Goal: Information Seeking & Learning: Find specific fact

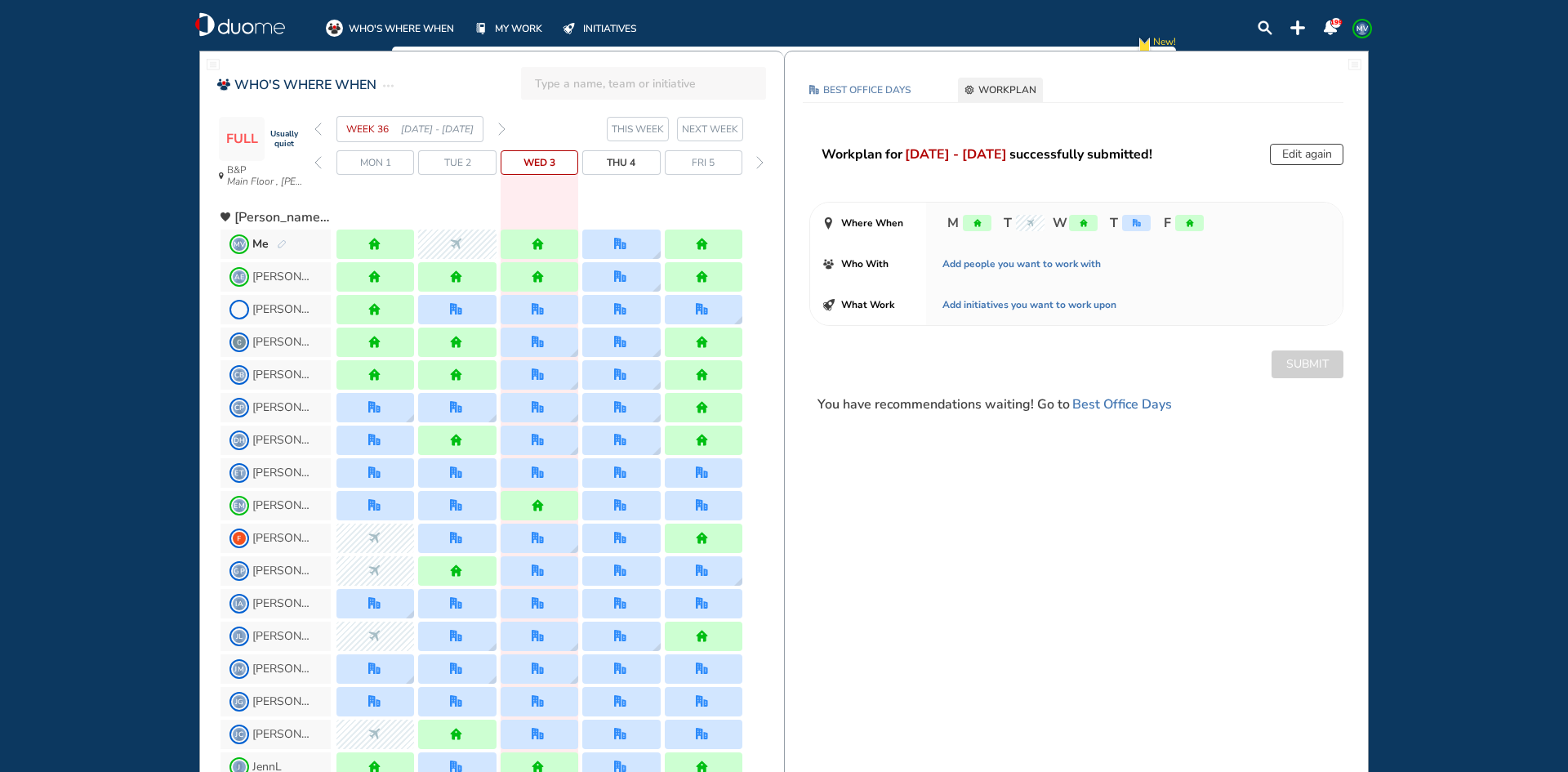
drag, startPoint x: 1442, startPoint y: 327, endPoint x: 1536, endPoint y: 283, distance: 103.8
click at [1444, 326] on div "WHO'S WHERE WHEN MY WORK INITIATIVES 199 MV New! NOTIFICATIONS All Location Tas…" at bounding box center [784, 386] width 1568 height 772
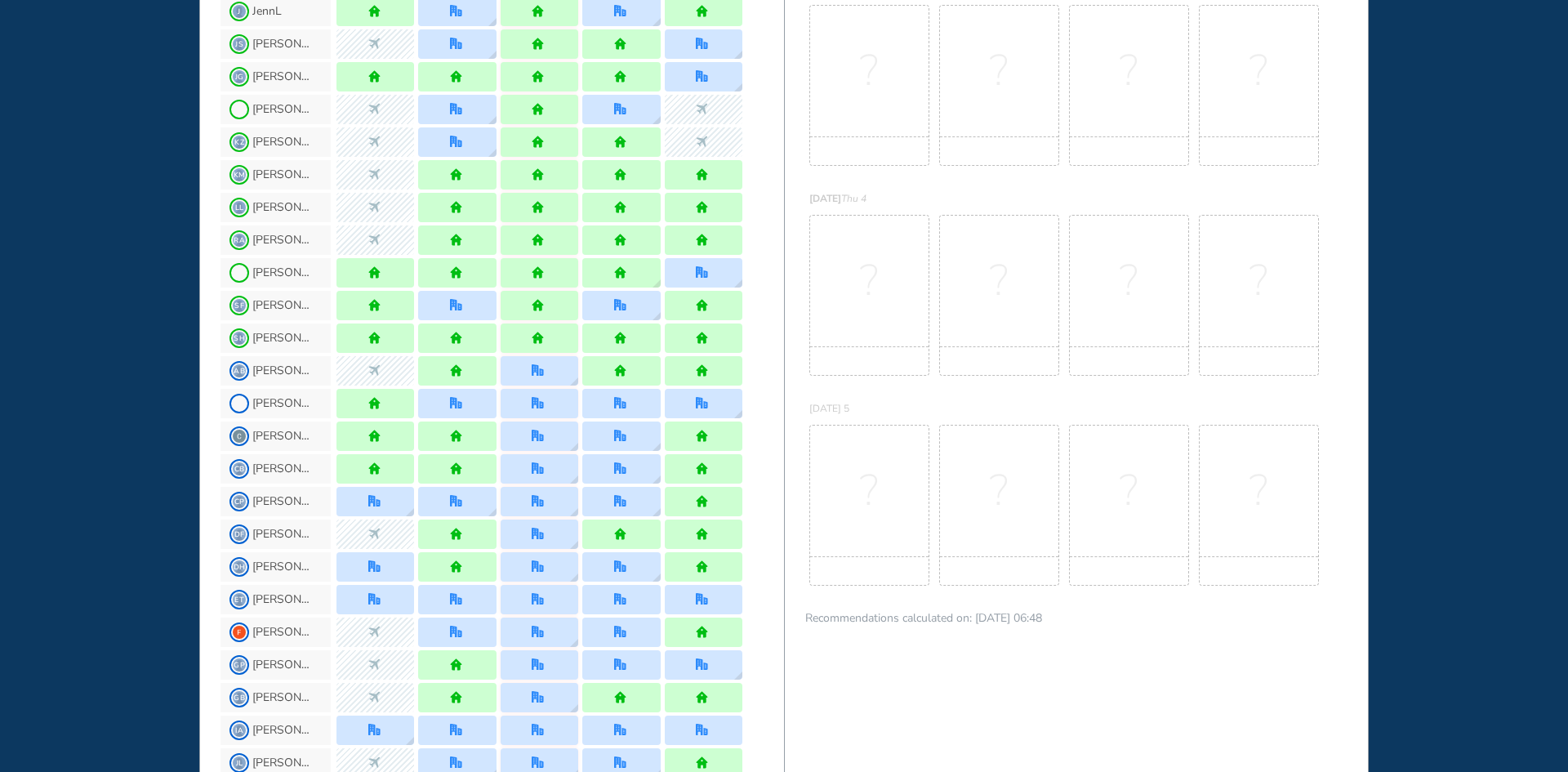
scroll to position [572, 0]
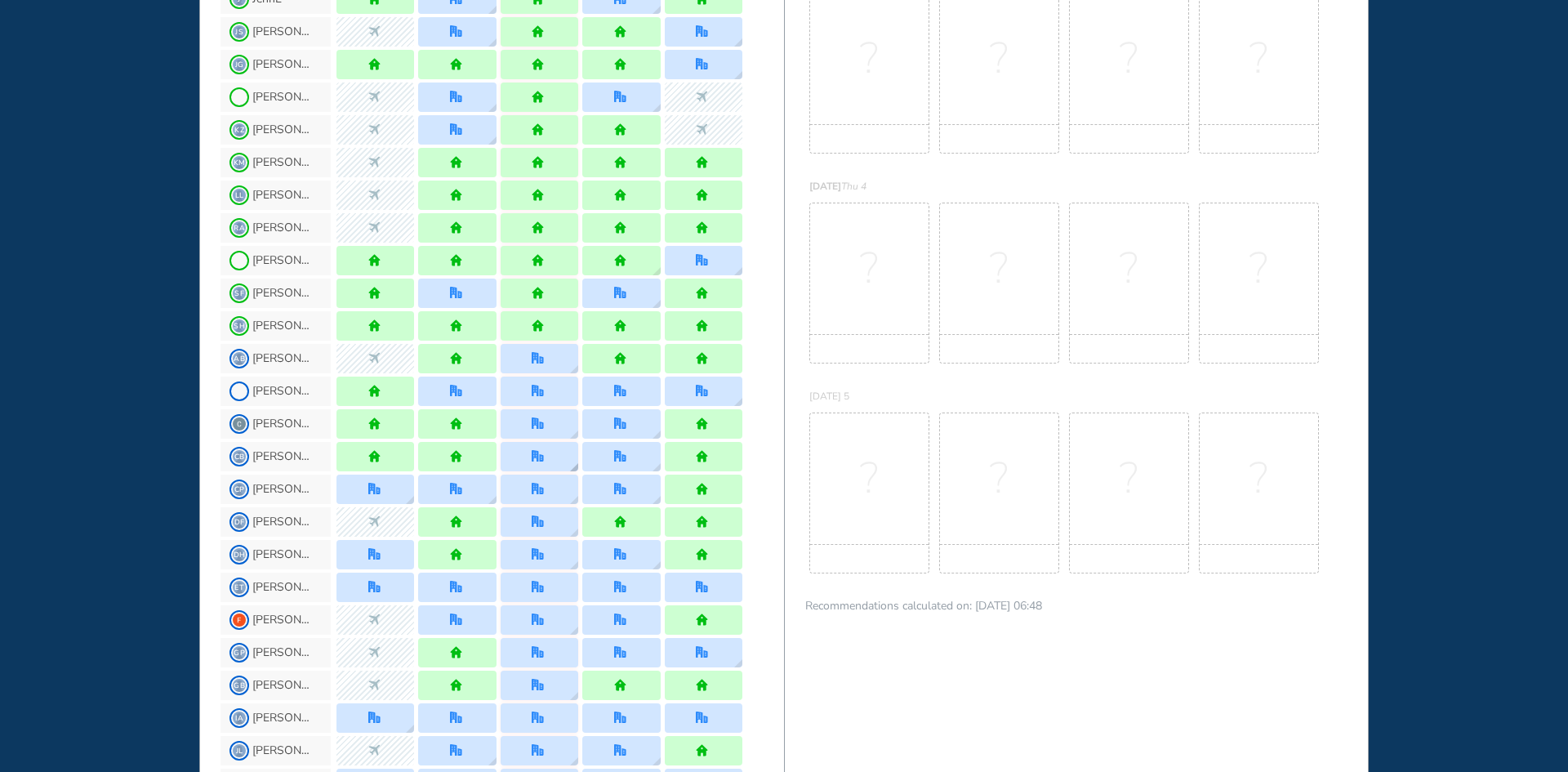
click at [572, 468] on img "location dialog" at bounding box center [574, 468] width 8 height 8
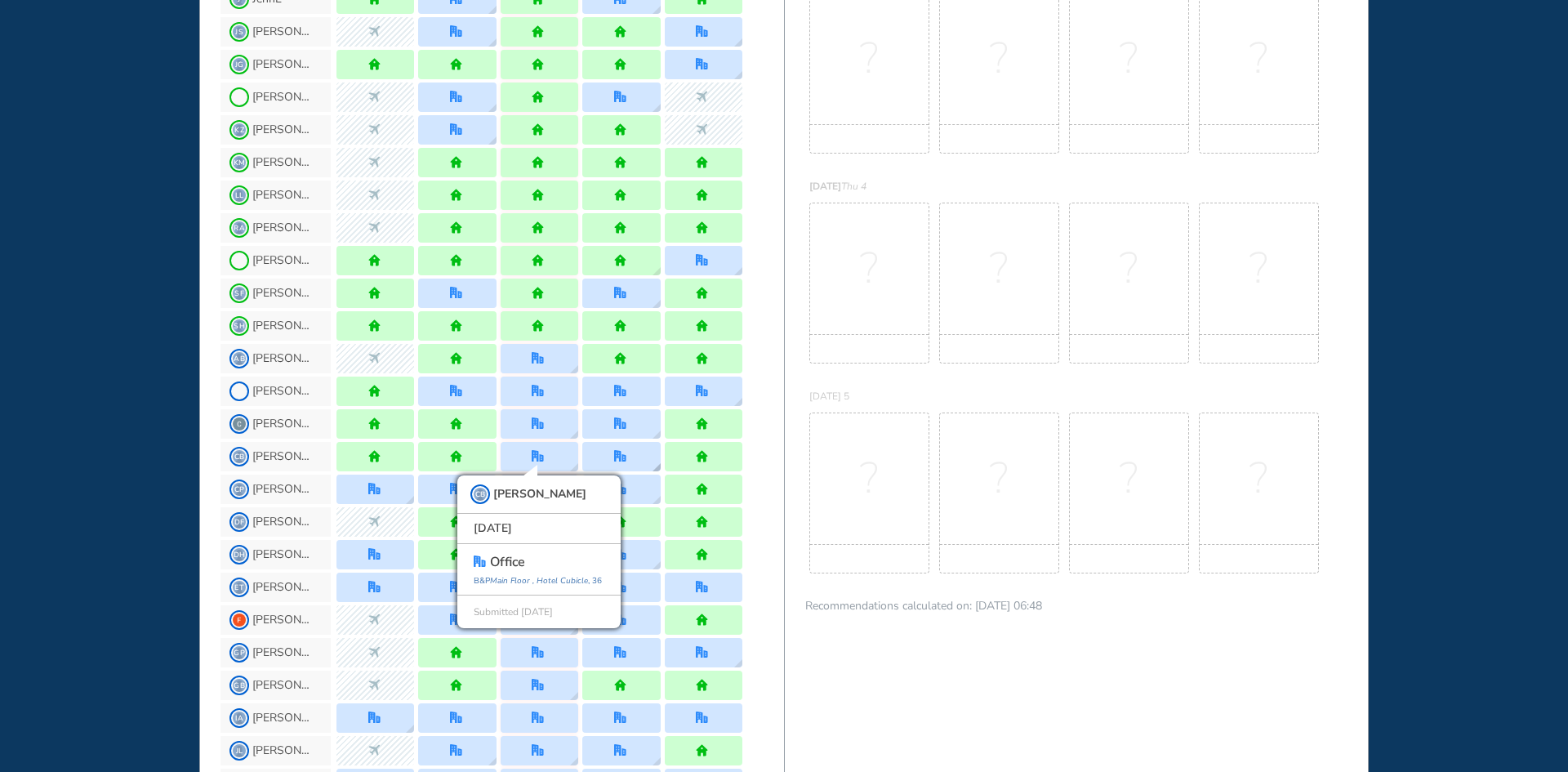
click at [654, 469] on img "location dialog" at bounding box center [657, 468] width 8 height 8
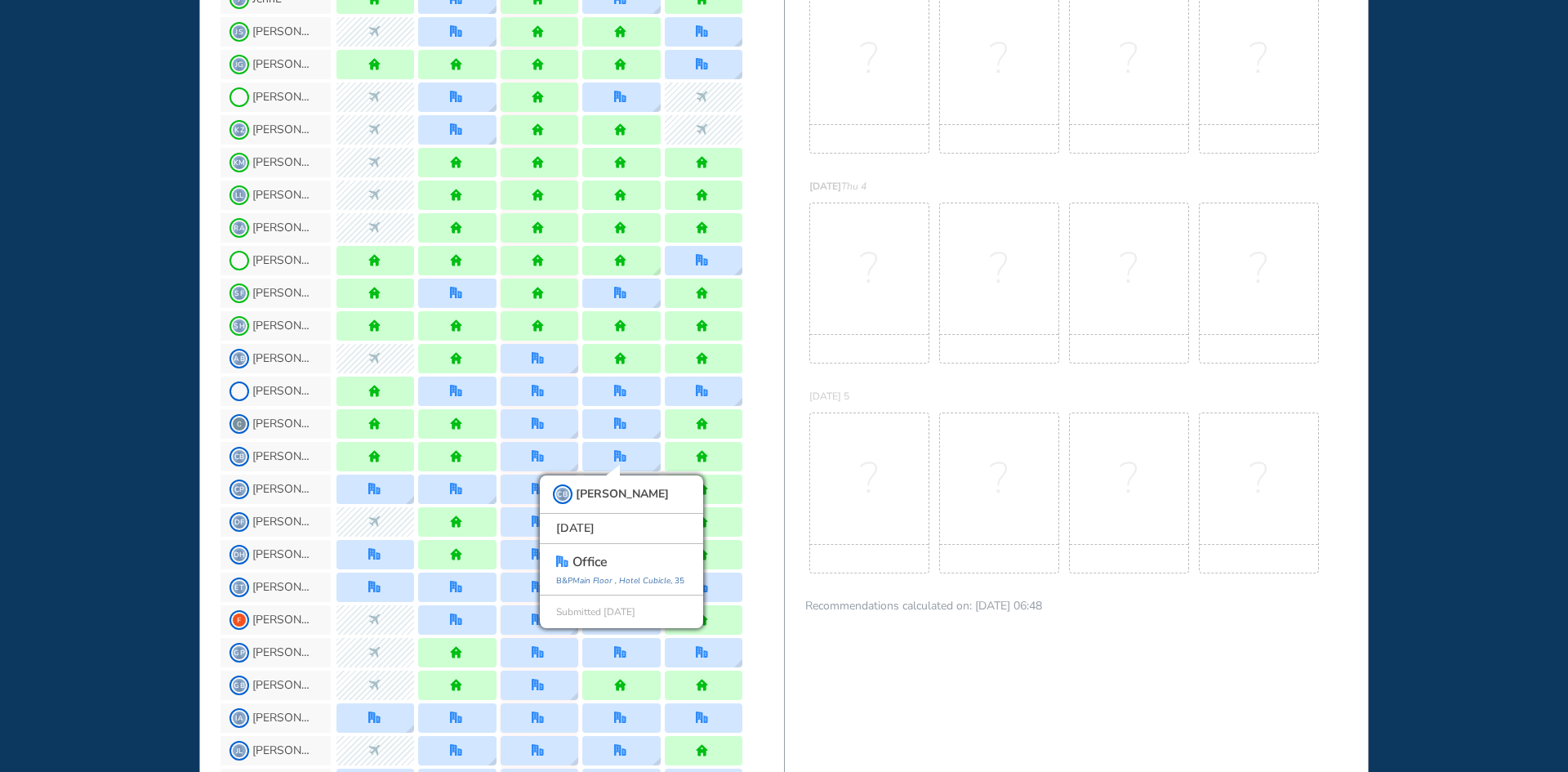
click at [761, 496] on div "CP Christine P" at bounding box center [502, 489] width 564 height 33
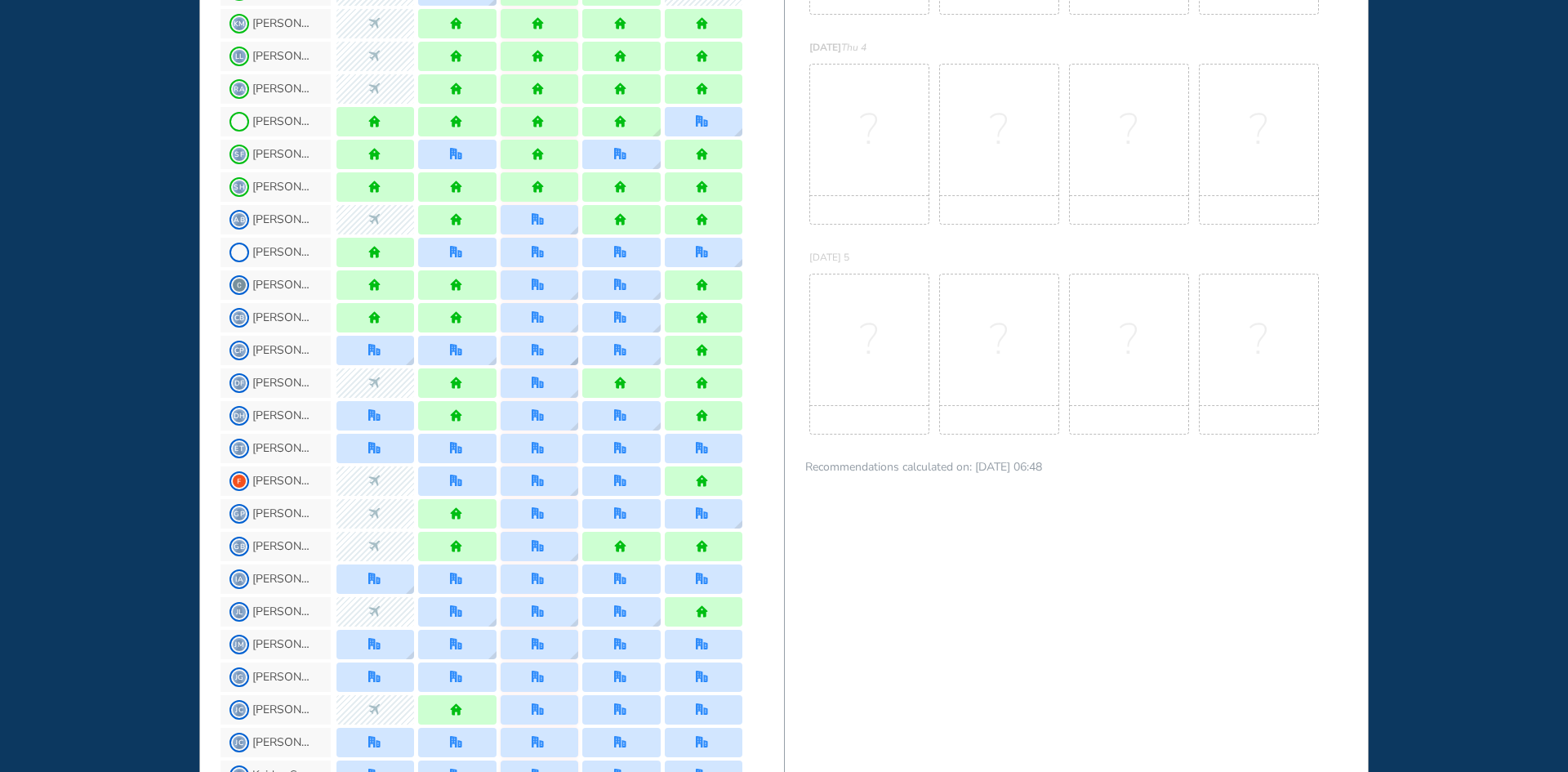
scroll to position [735, 0]
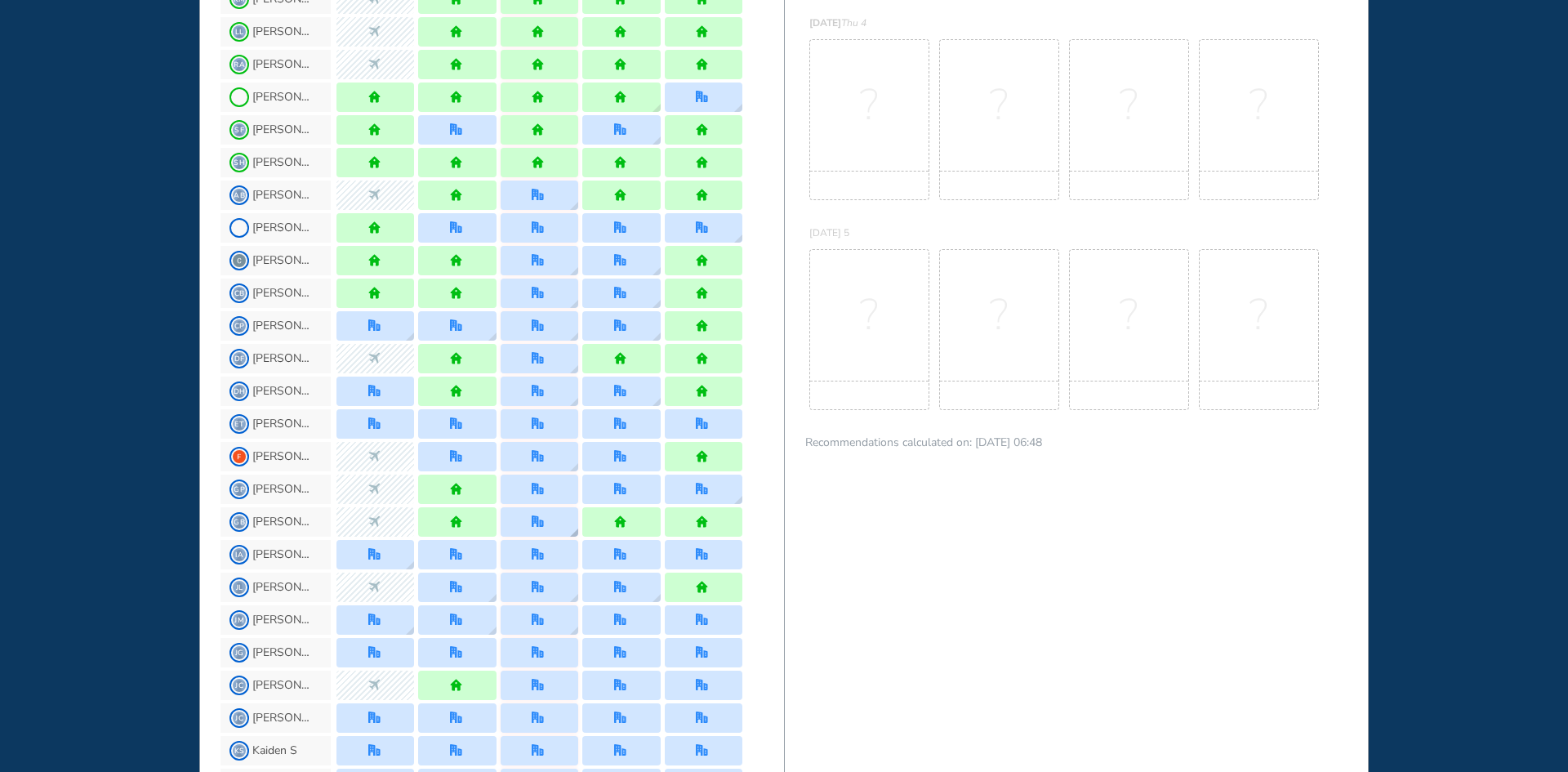
click at [570, 536] on img "location dialog" at bounding box center [574, 533] width 8 height 8
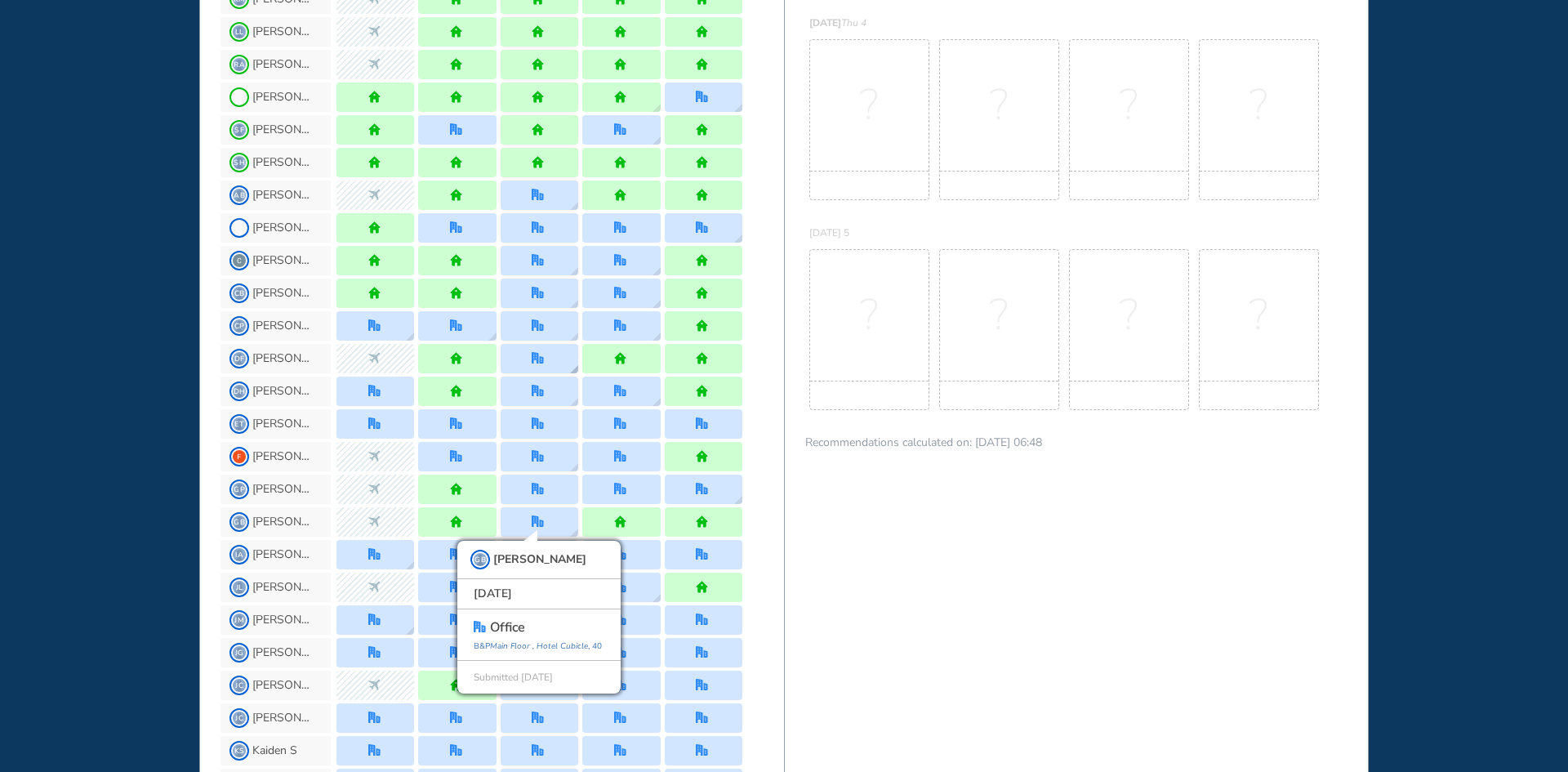
click at [570, 365] on img "location dialog" at bounding box center [574, 370] width 8 height 8
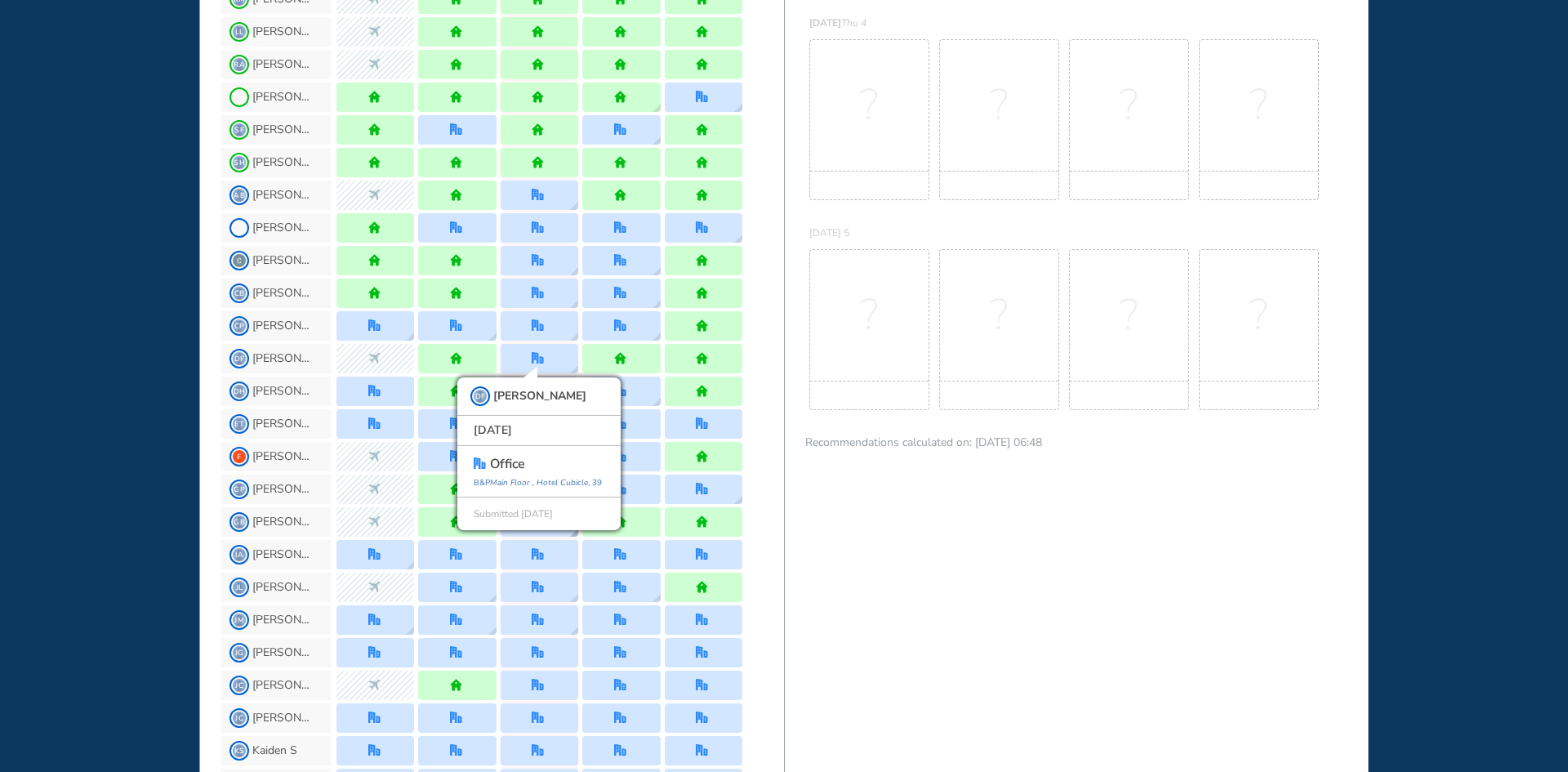
click at [575, 535] on img "location dialog" at bounding box center [574, 533] width 8 height 8
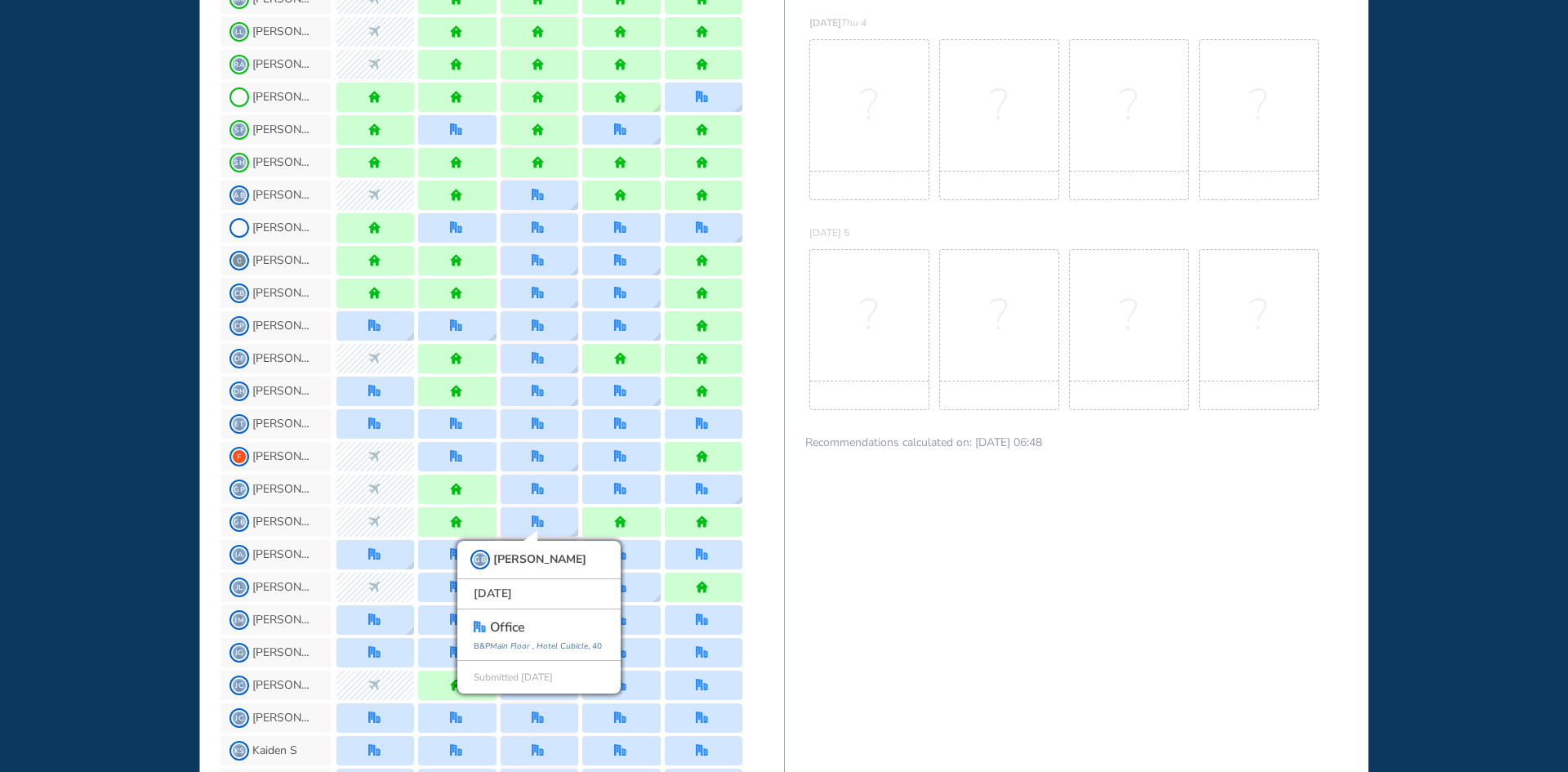
click at [764, 571] on div "JL janet L" at bounding box center [502, 587] width 564 height 33
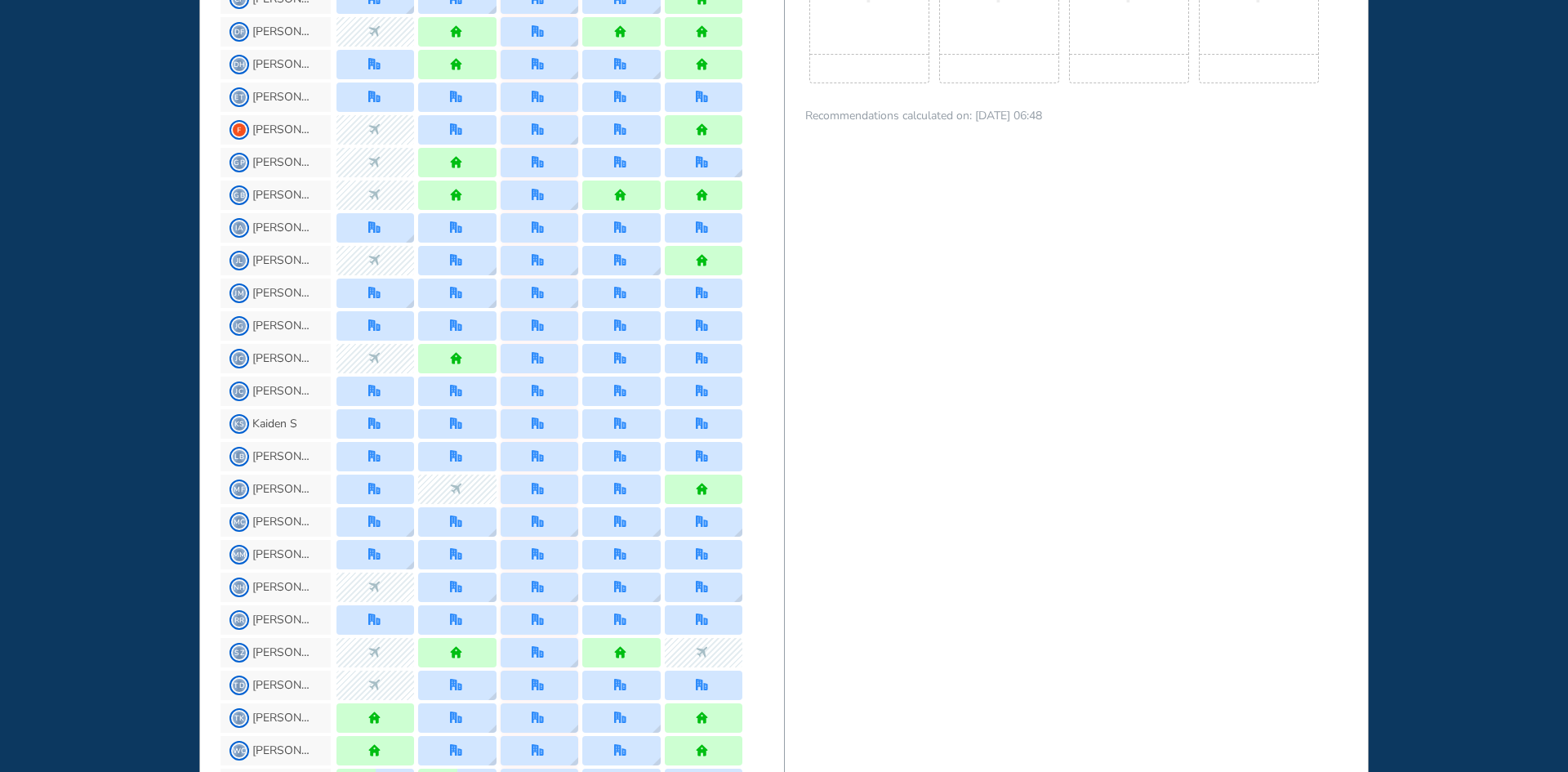
scroll to position [1143, 0]
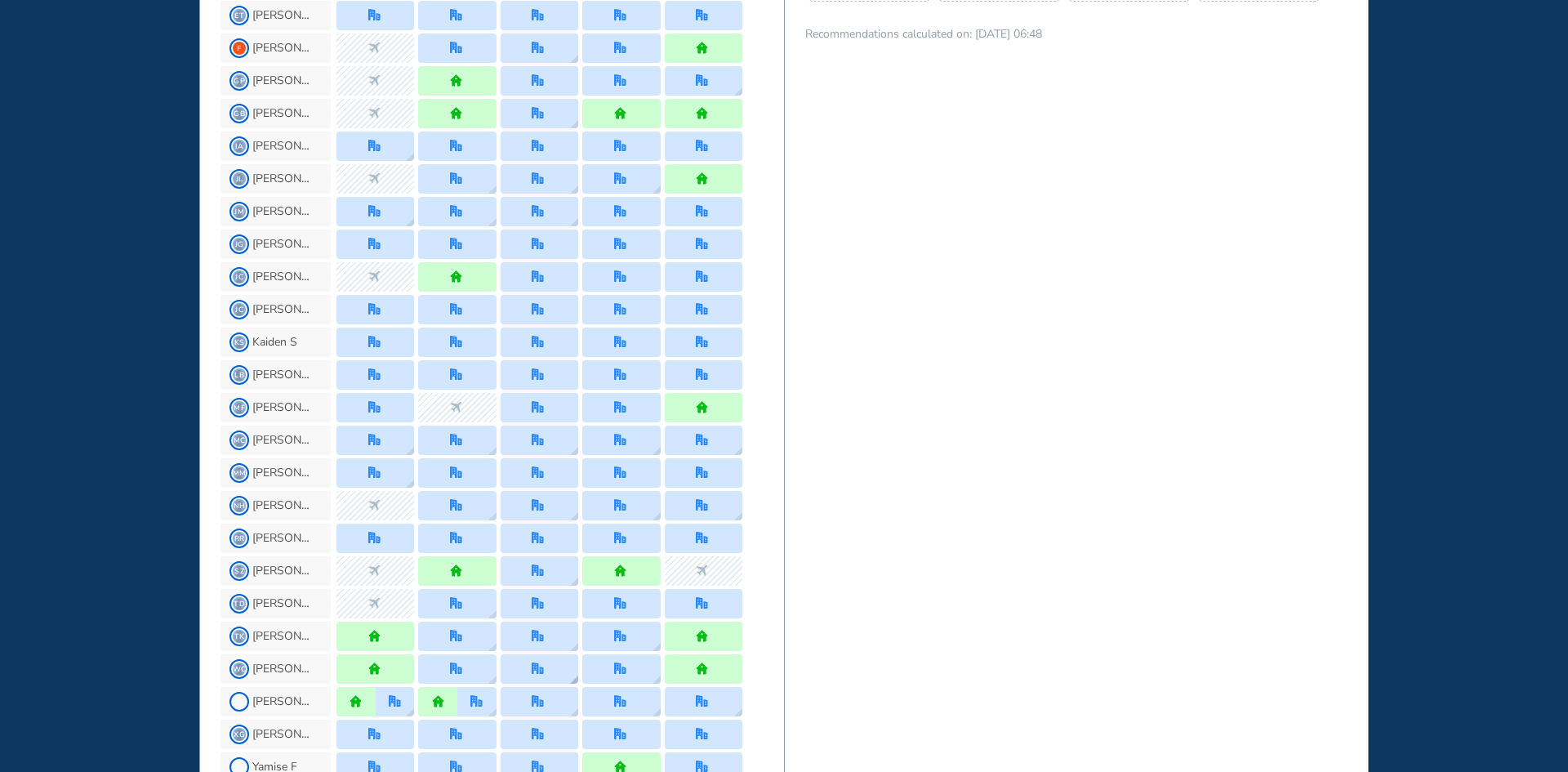
click at [575, 678] on img "location dialog" at bounding box center [574, 680] width 8 height 8
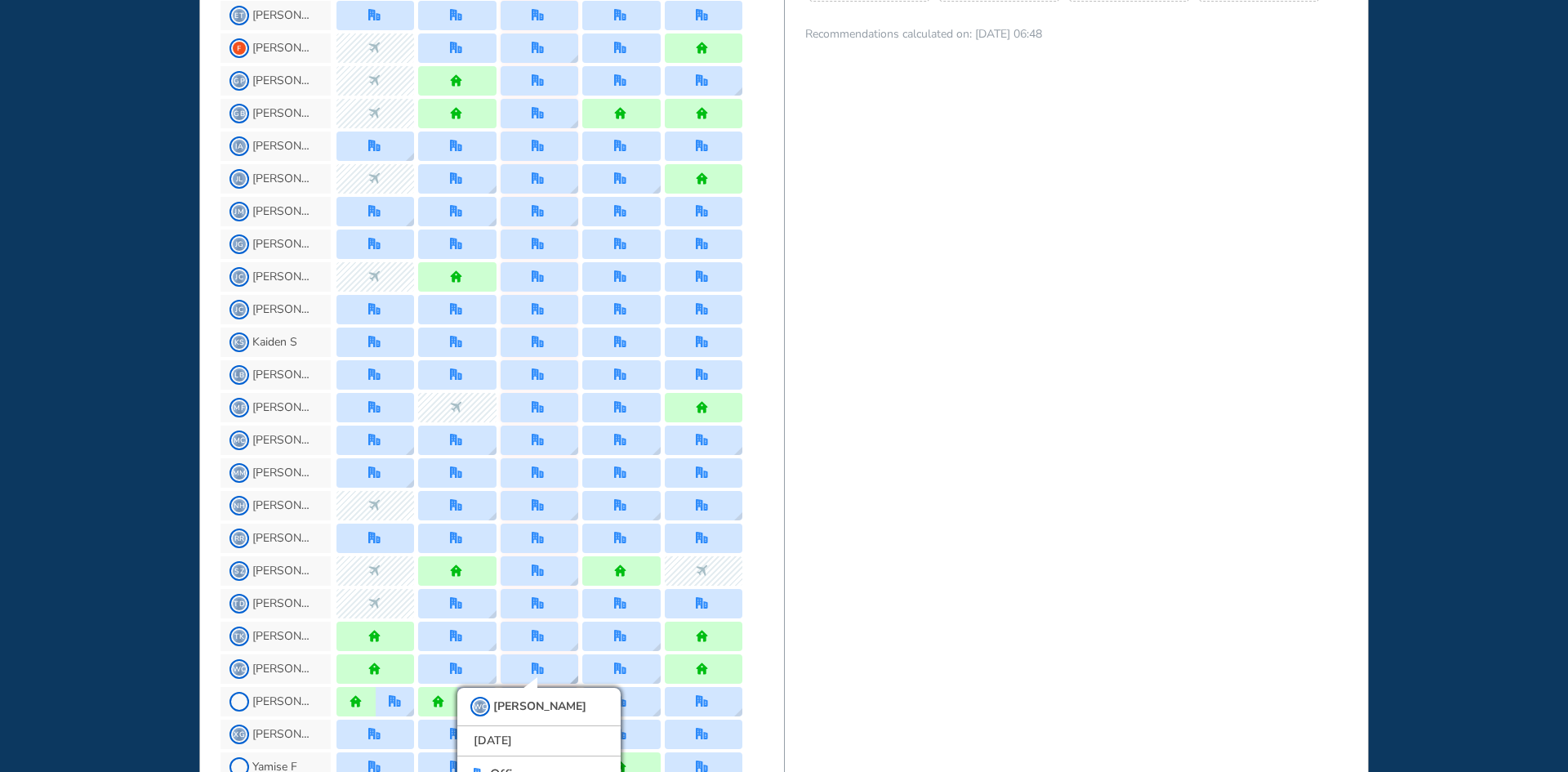
scroll to position [1213, 0]
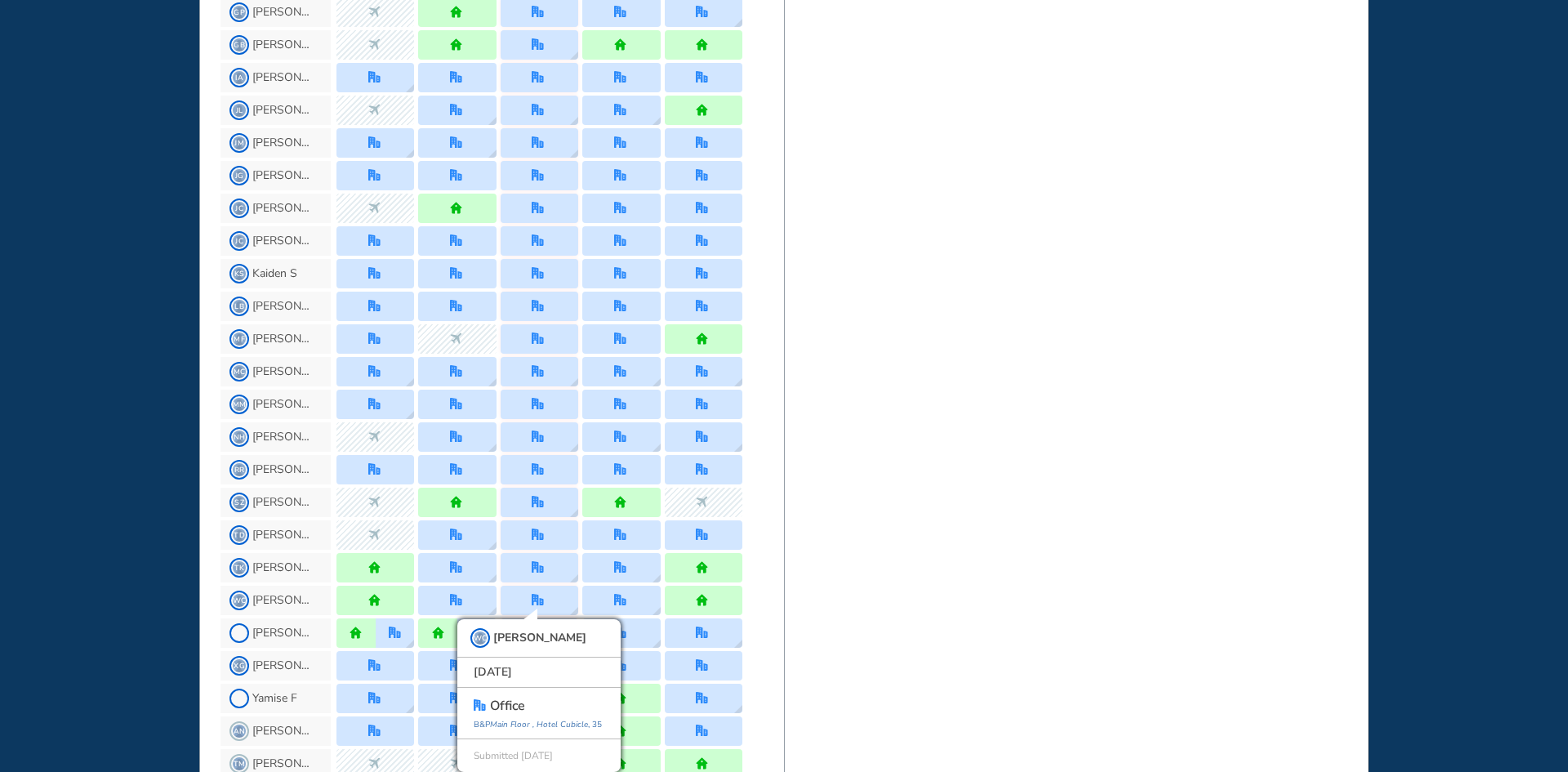
click at [768, 617] on div "[PERSON_NAME]" at bounding box center [502, 632] width 564 height 33
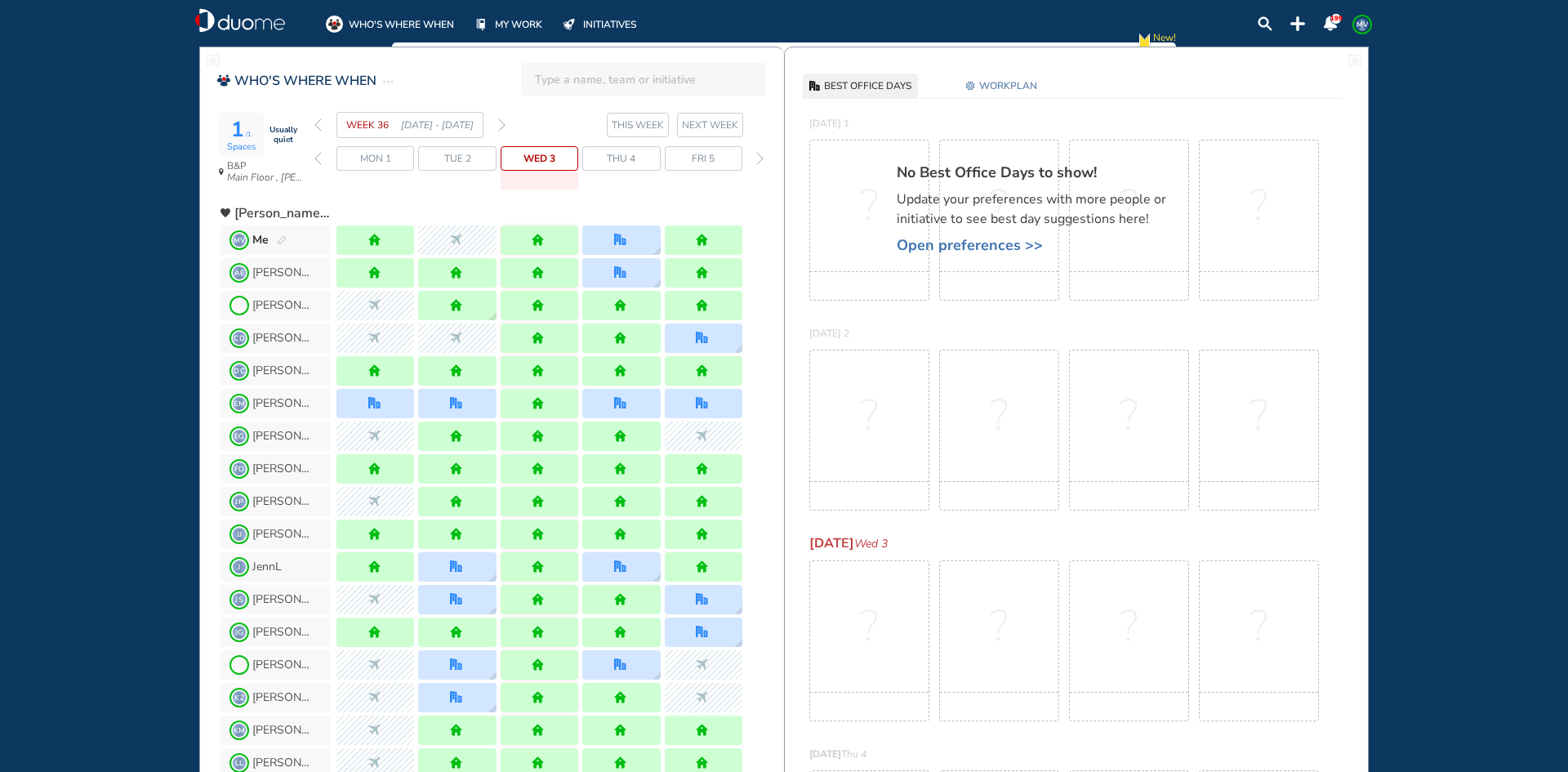
scroll to position [0, 0]
